Goal: Transaction & Acquisition: Purchase product/service

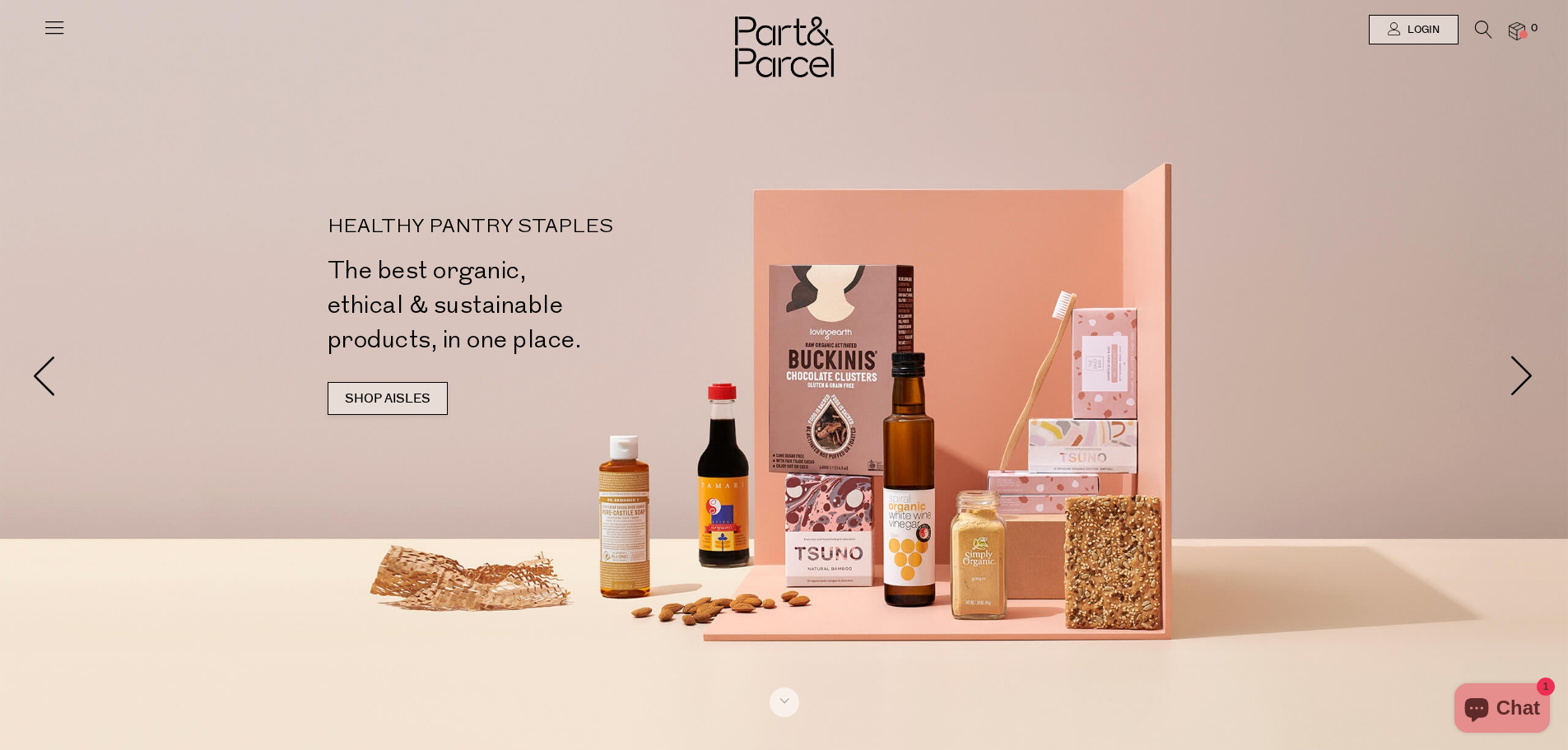
click at [363, 403] on link "SHOP AISLES" at bounding box center [387, 398] width 120 height 33
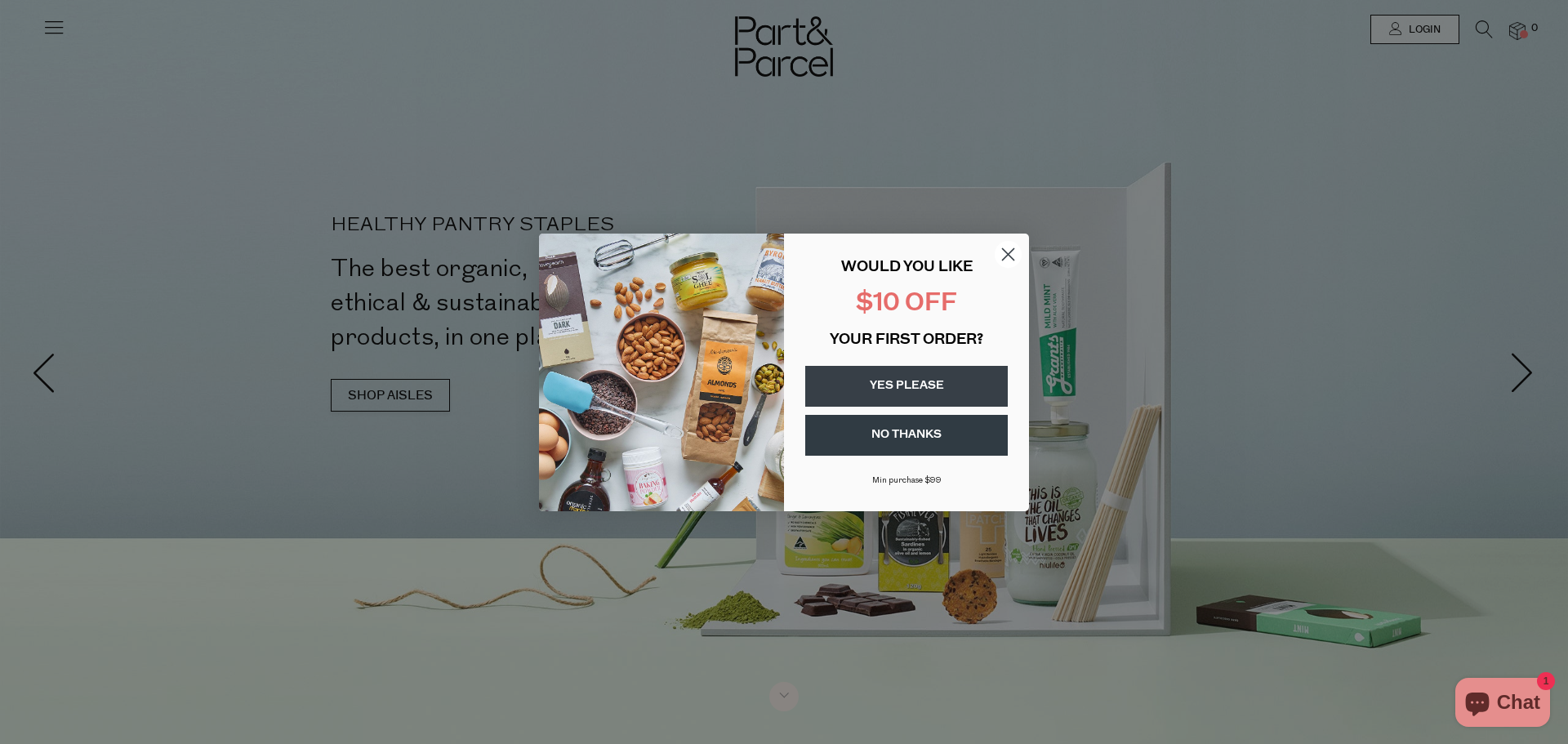
click at [1004, 256] on circle "Close dialog" at bounding box center [1008, 253] width 27 height 27
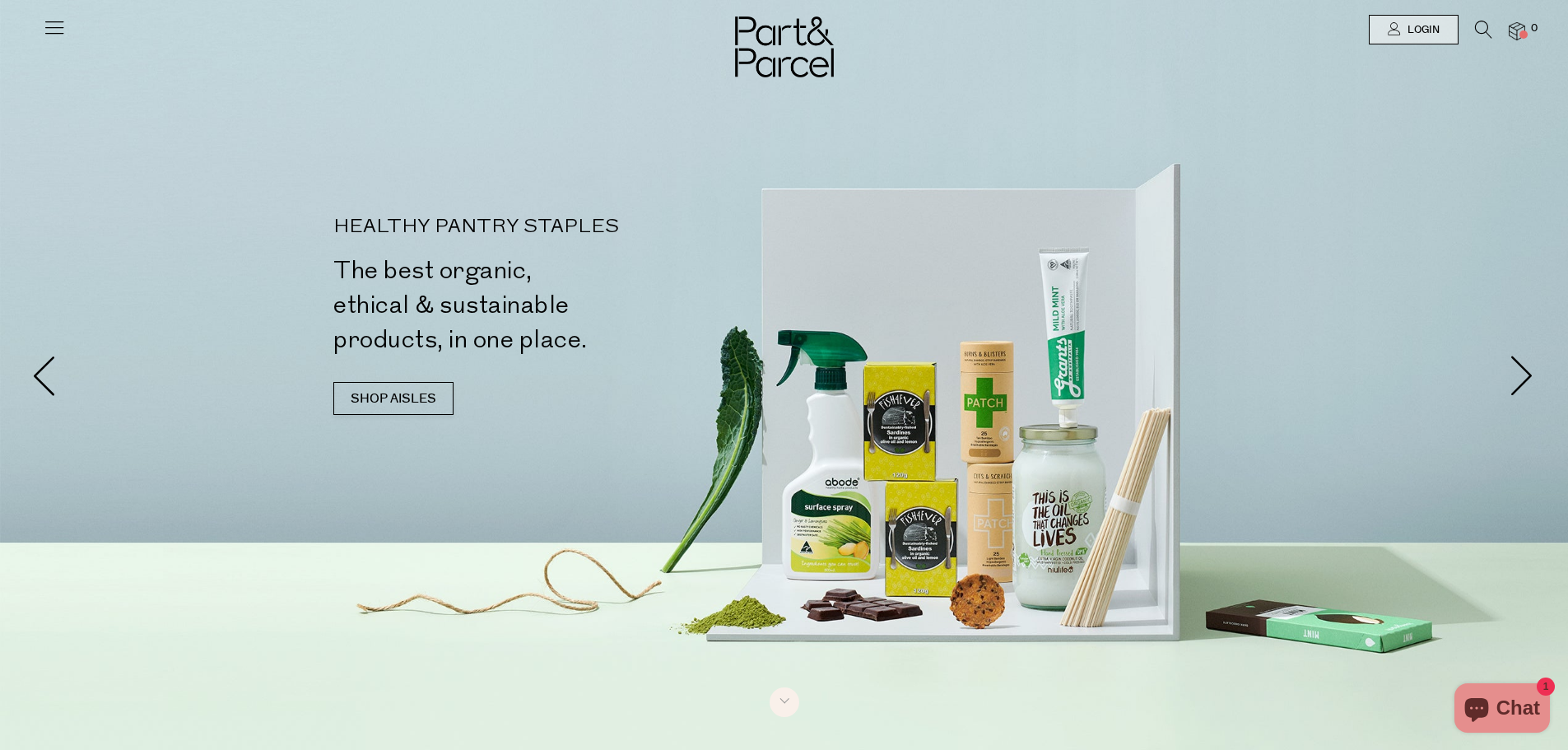
click at [58, 31] on icon at bounding box center [54, 26] width 23 height 23
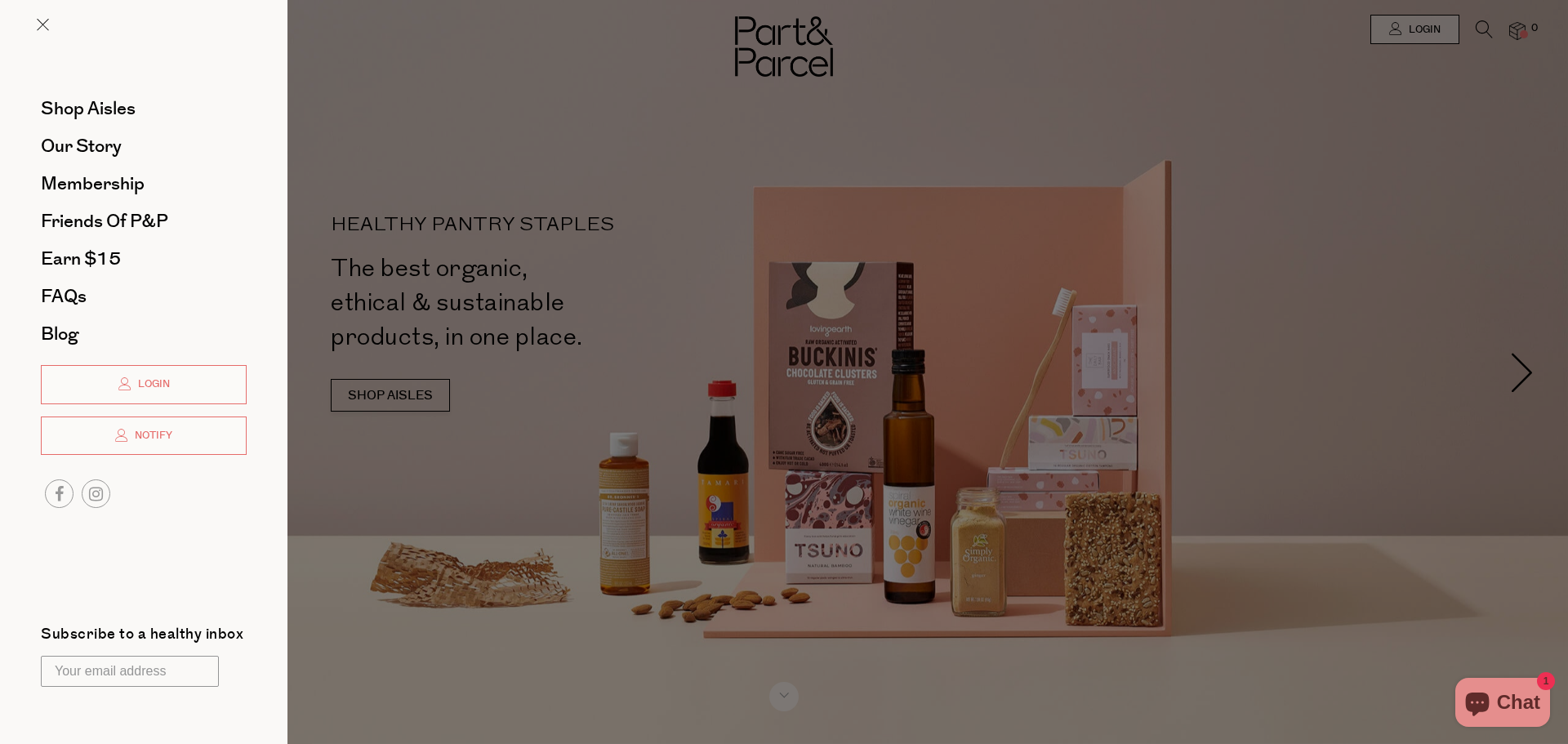
click at [628, 559] on div at bounding box center [784, 372] width 1568 height 744
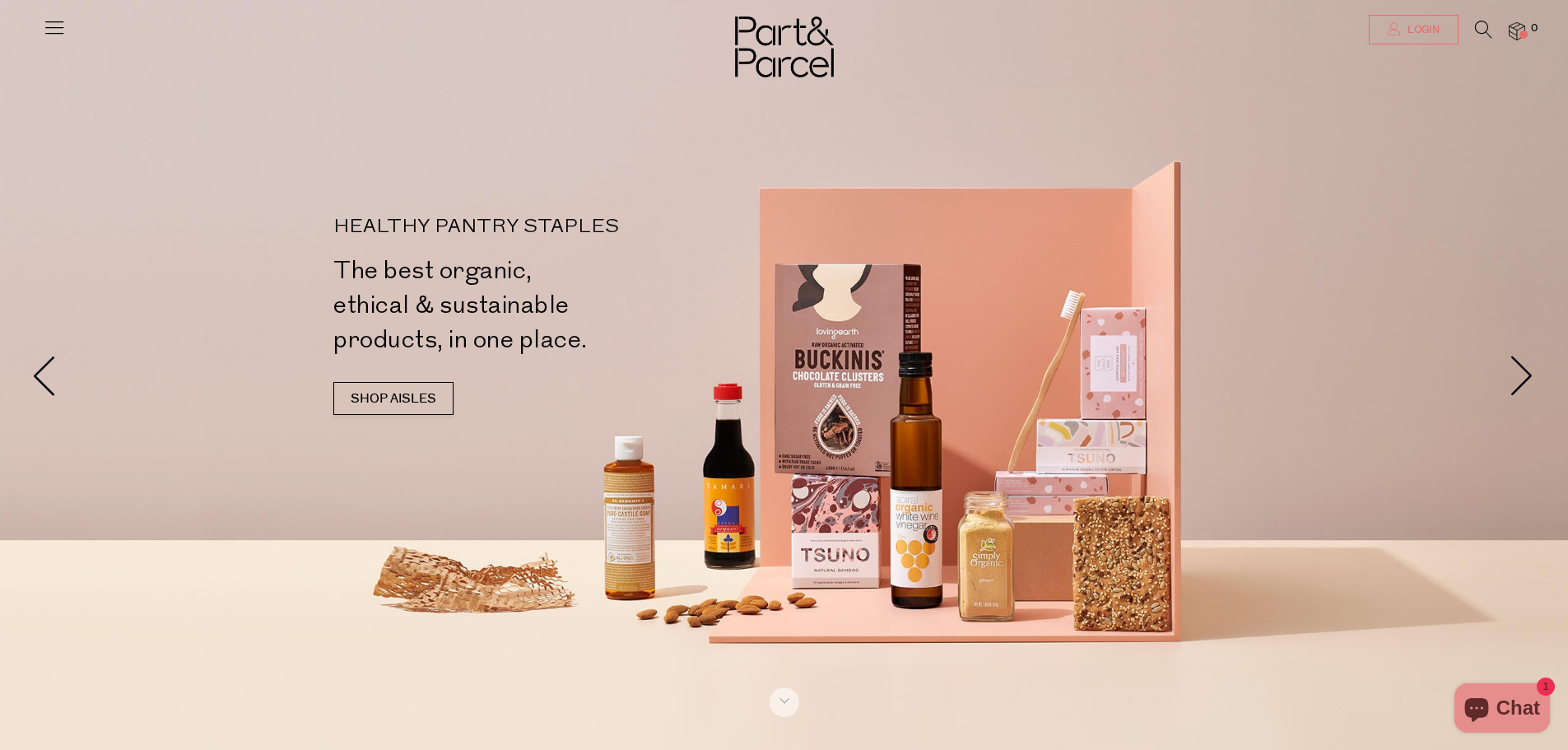
click at [1408, 28] on span "Login" at bounding box center [1421, 30] width 37 height 14
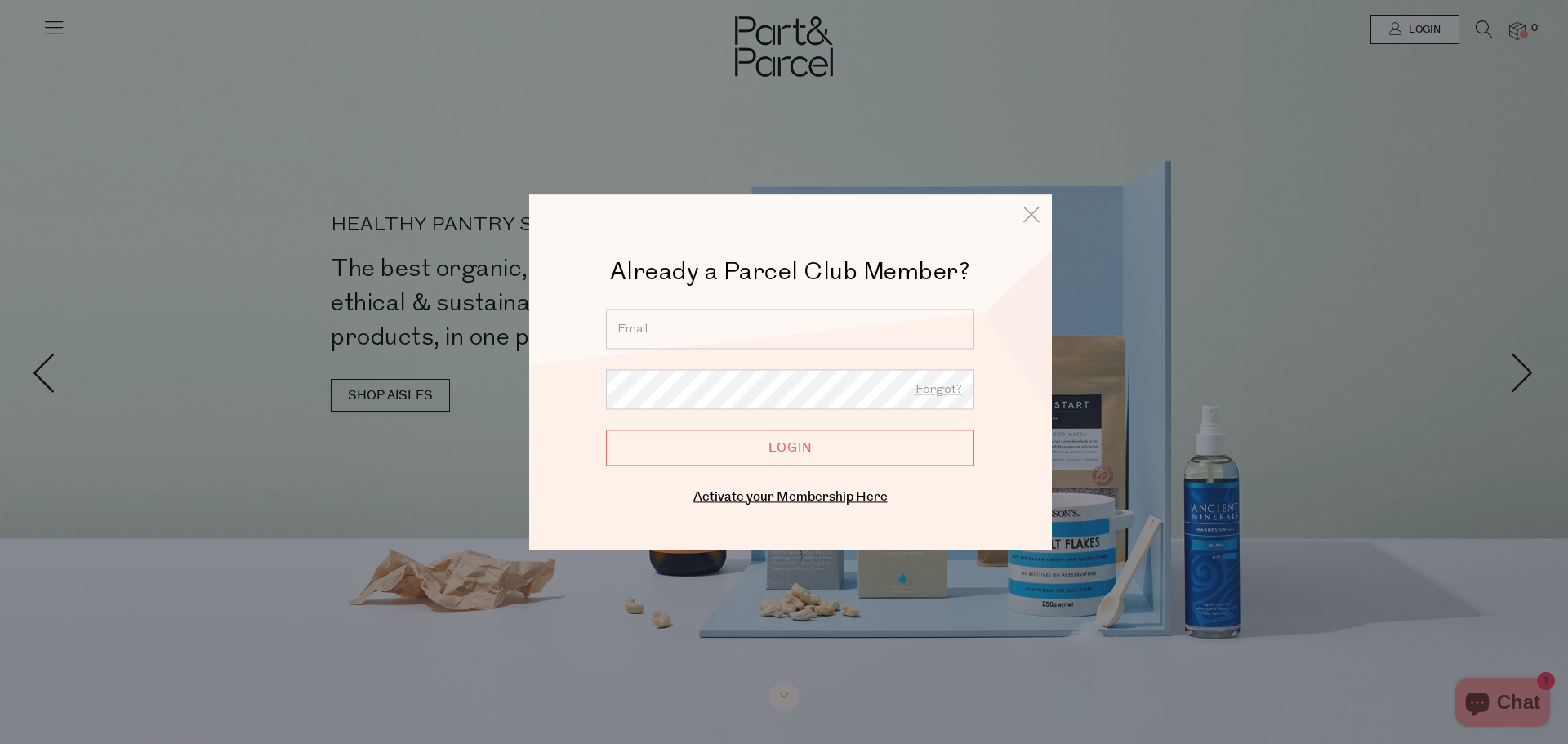
click at [1306, 470] on div at bounding box center [784, 372] width 1568 height 744
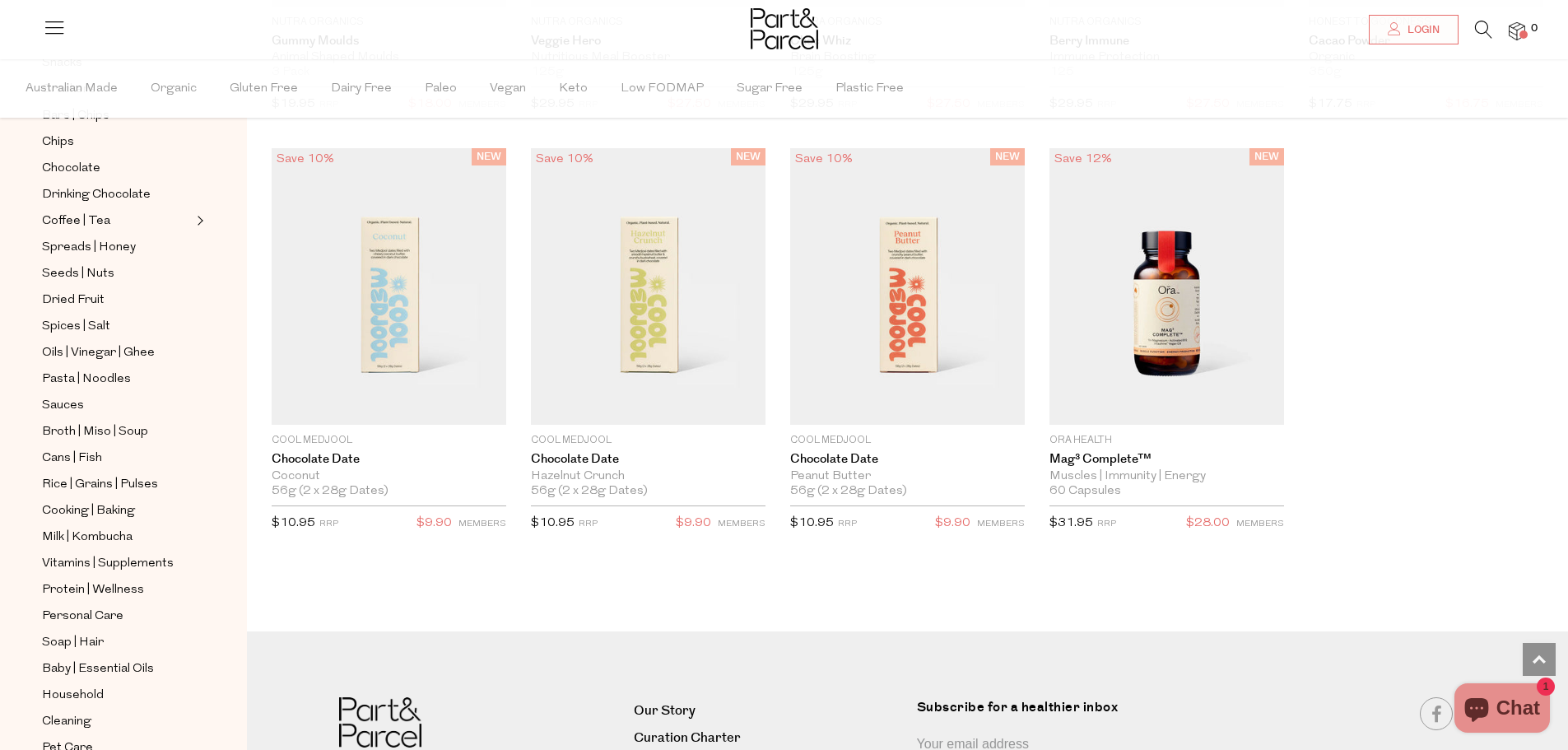
scroll to position [359, 0]
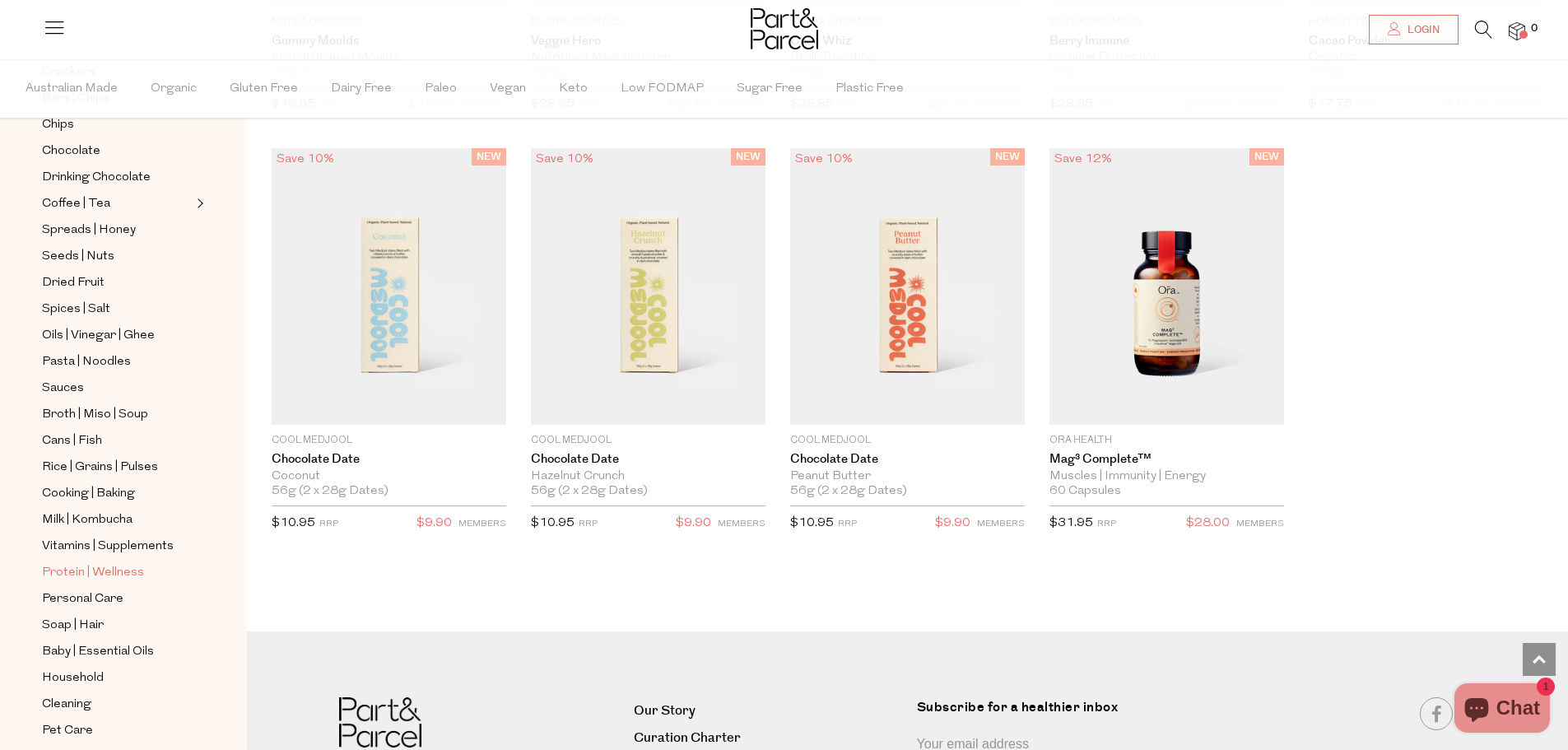
click at [77, 563] on span "Protein | Wellness" at bounding box center [93, 572] width 102 height 20
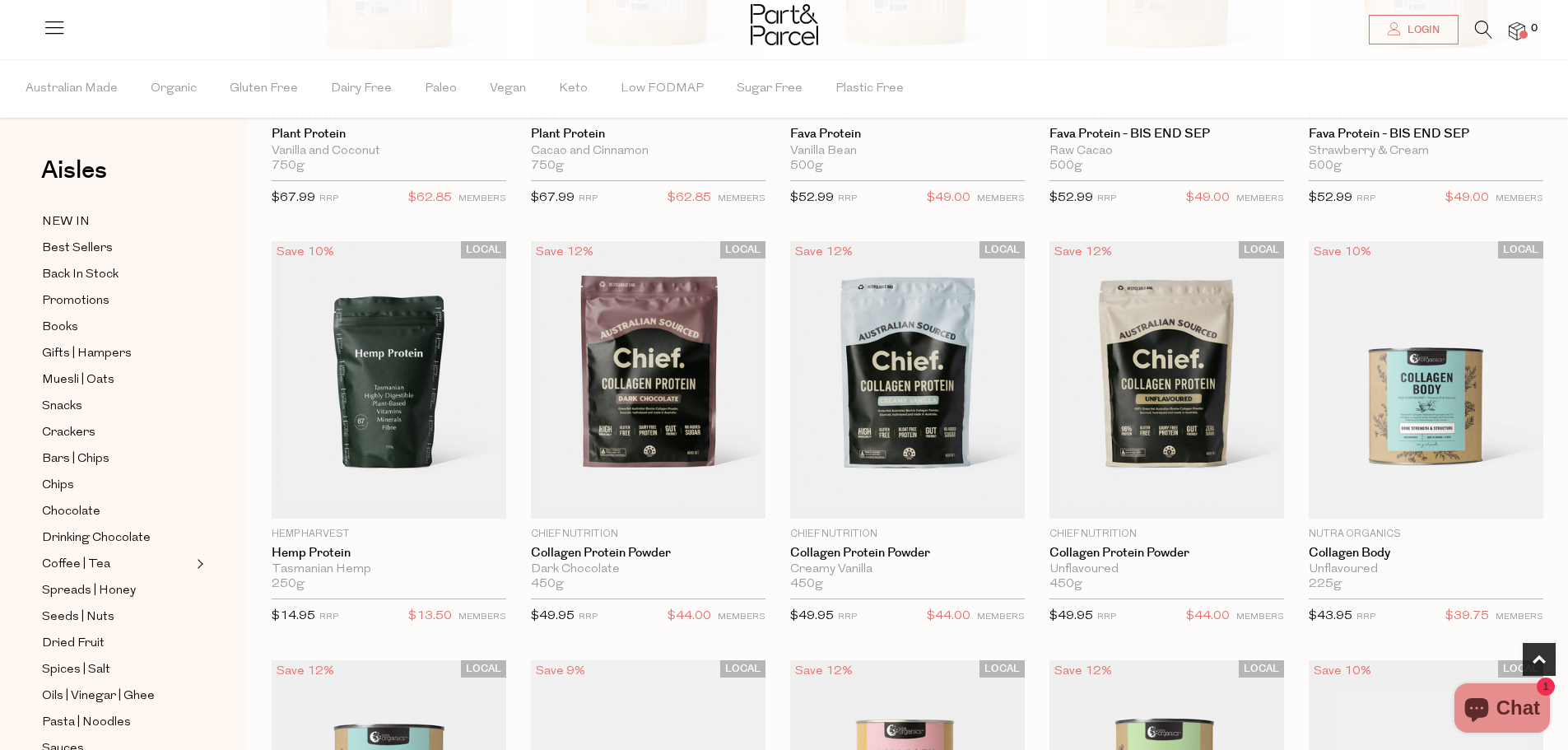
scroll to position [891, 0]
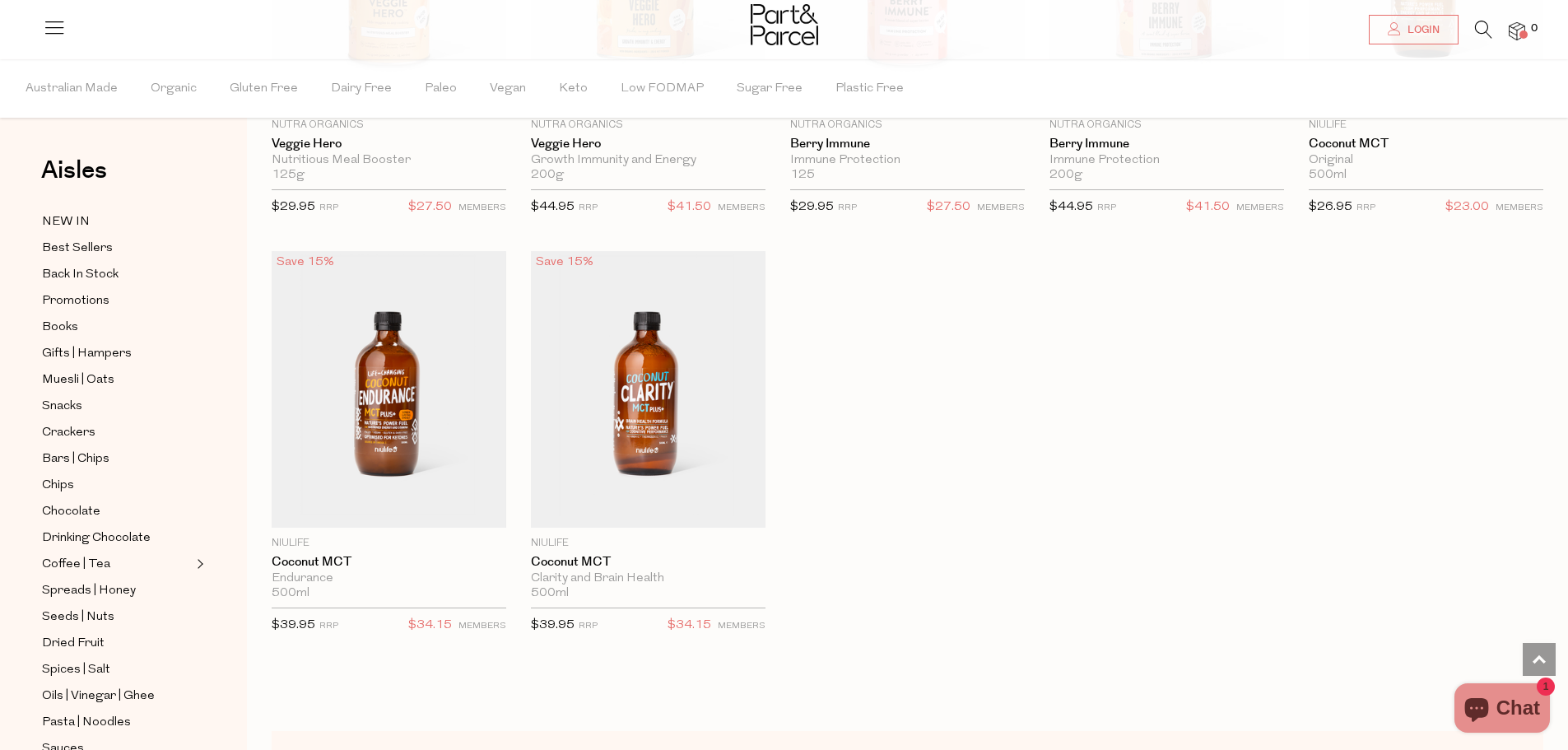
scroll to position [6690, 0]
click at [60, 502] on span "Chocolate" at bounding box center [71, 512] width 59 height 20
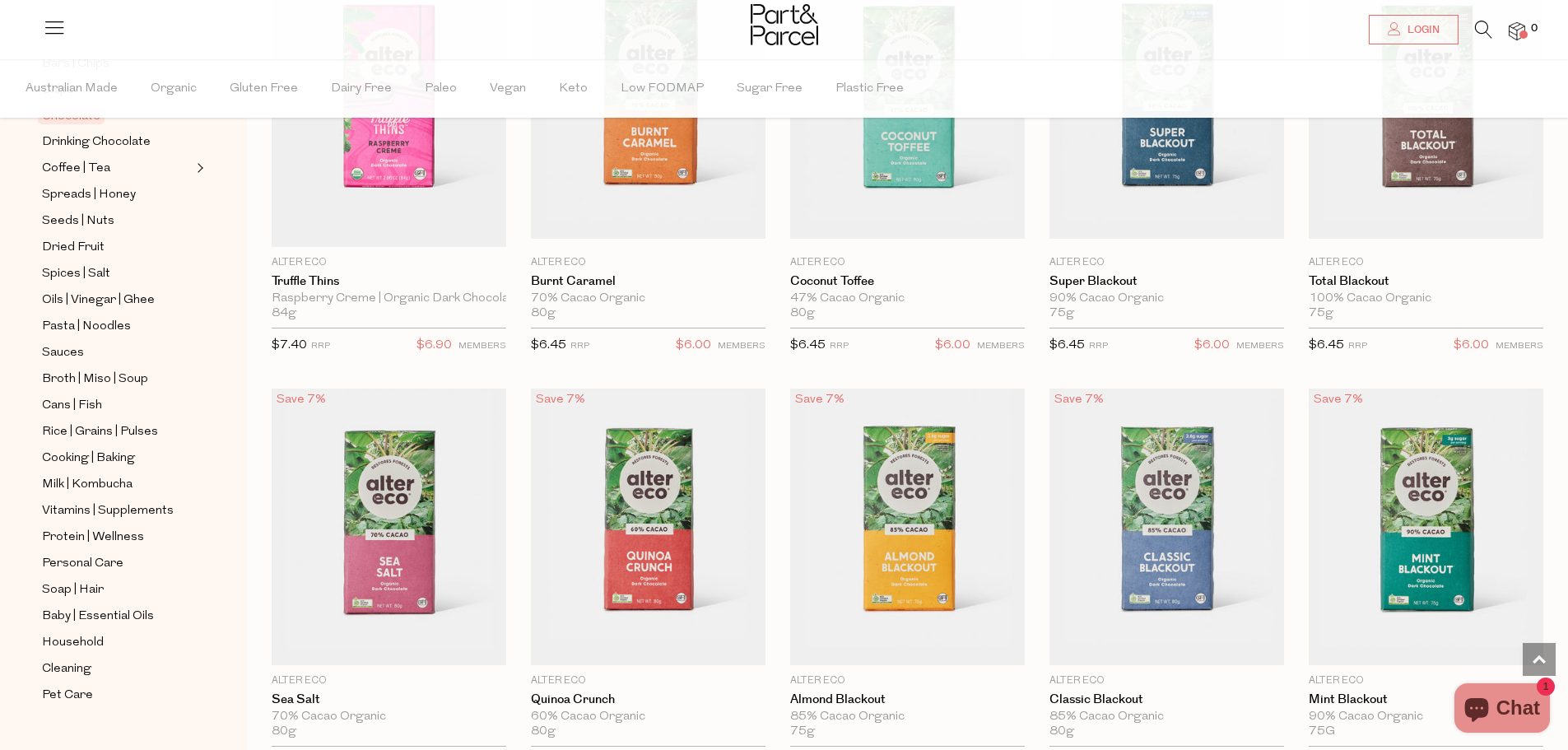
scroll to position [1533, 0]
click at [77, 554] on span "Personal Care" at bounding box center [83, 564] width 82 height 20
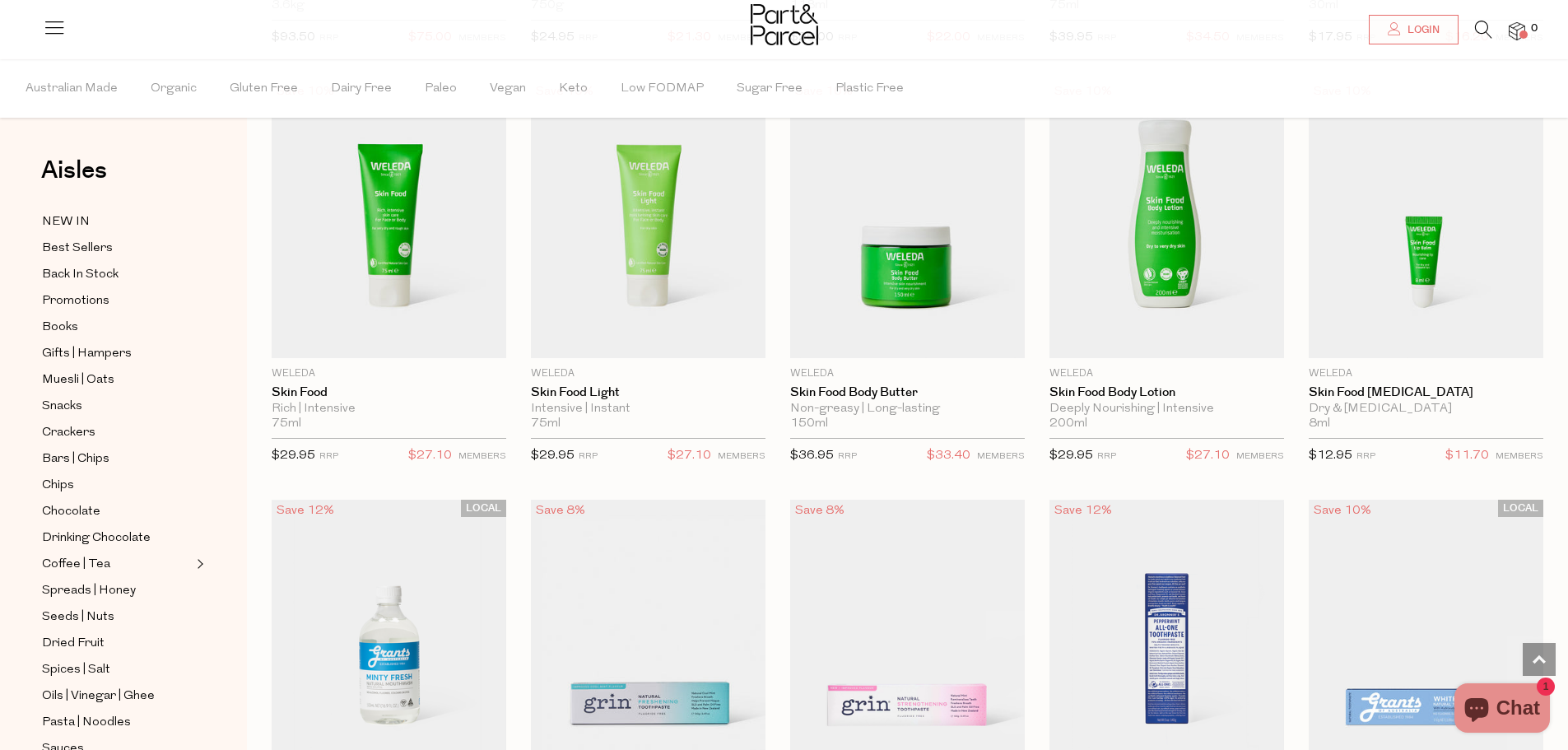
scroll to position [1370, 0]
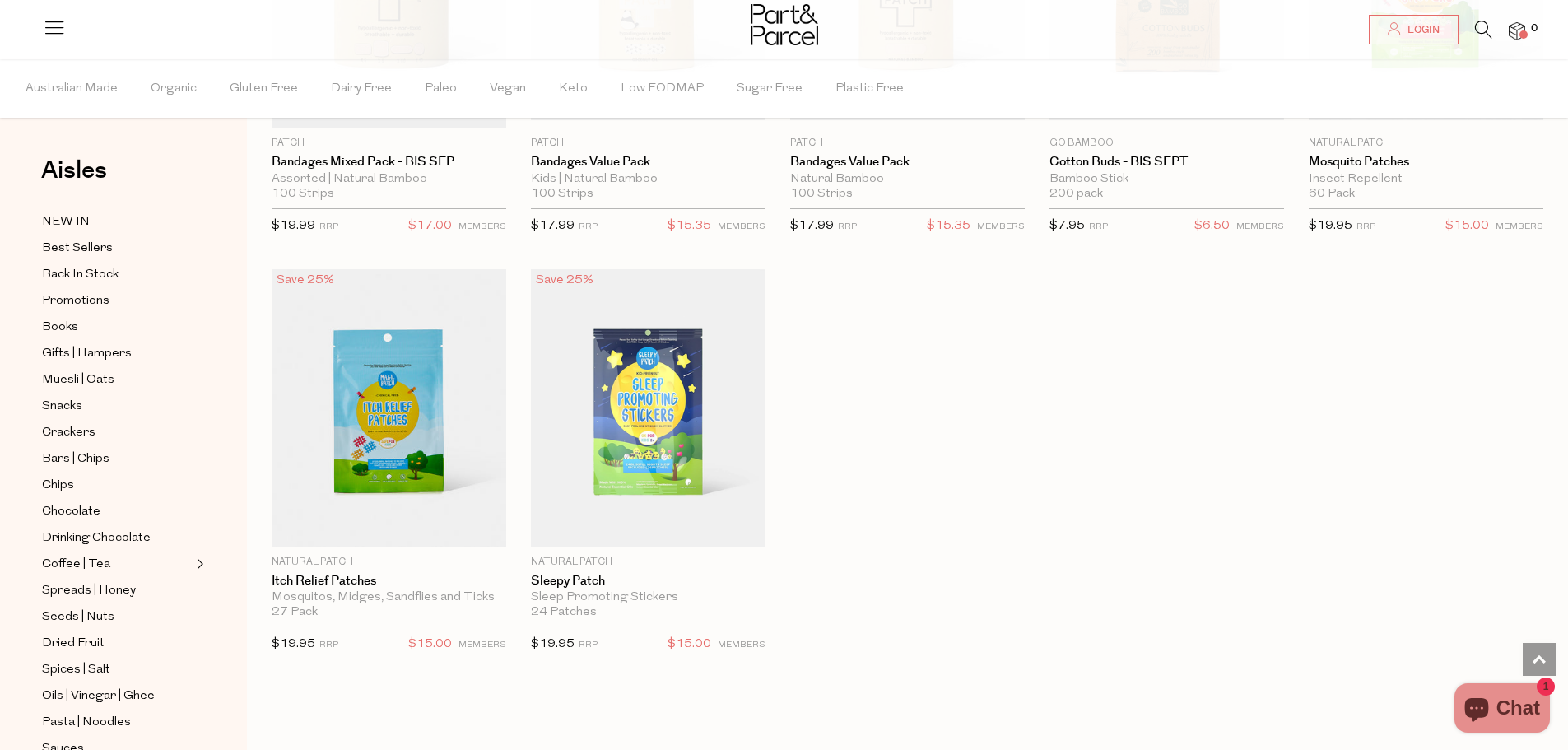
scroll to position [6656, 0]
click at [75, 450] on span "Bars | Chips" at bounding box center [75, 459] width 67 height 20
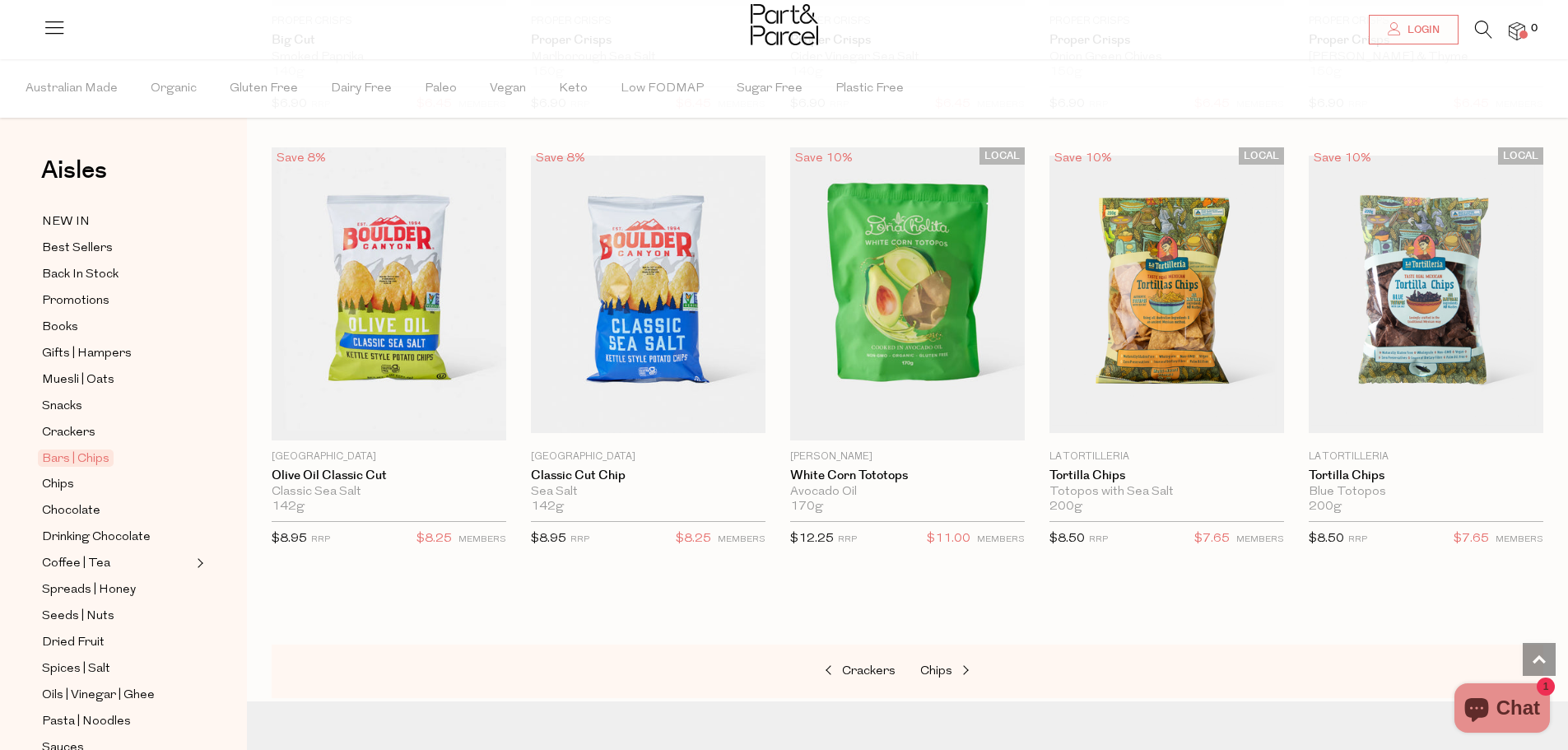
scroll to position [5569, 0]
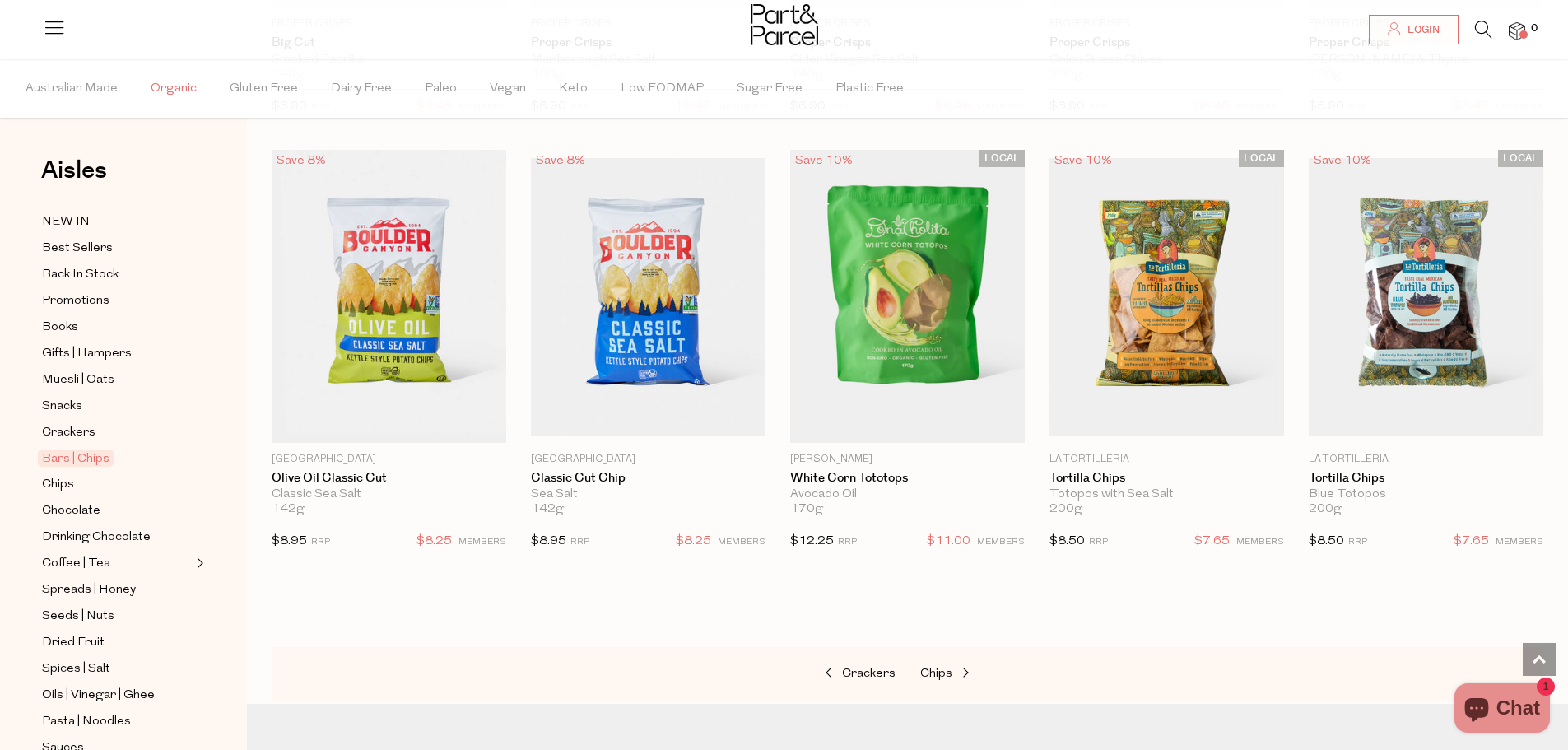
click at [169, 82] on span "Organic" at bounding box center [174, 89] width 46 height 58
